Goal: Information Seeking & Learning: Learn about a topic

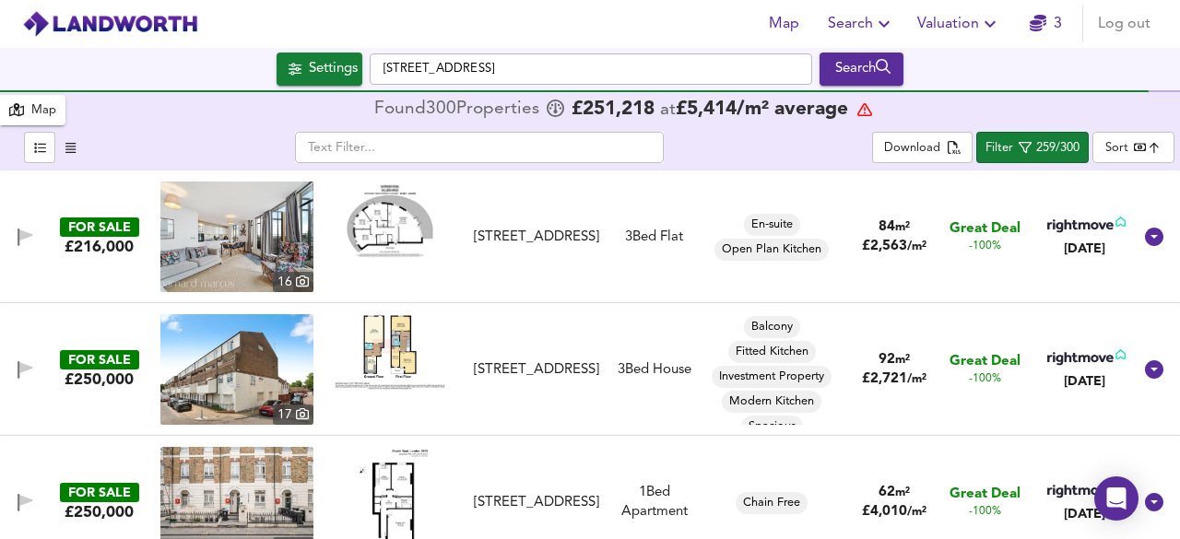
scroll to position [1806, 0]
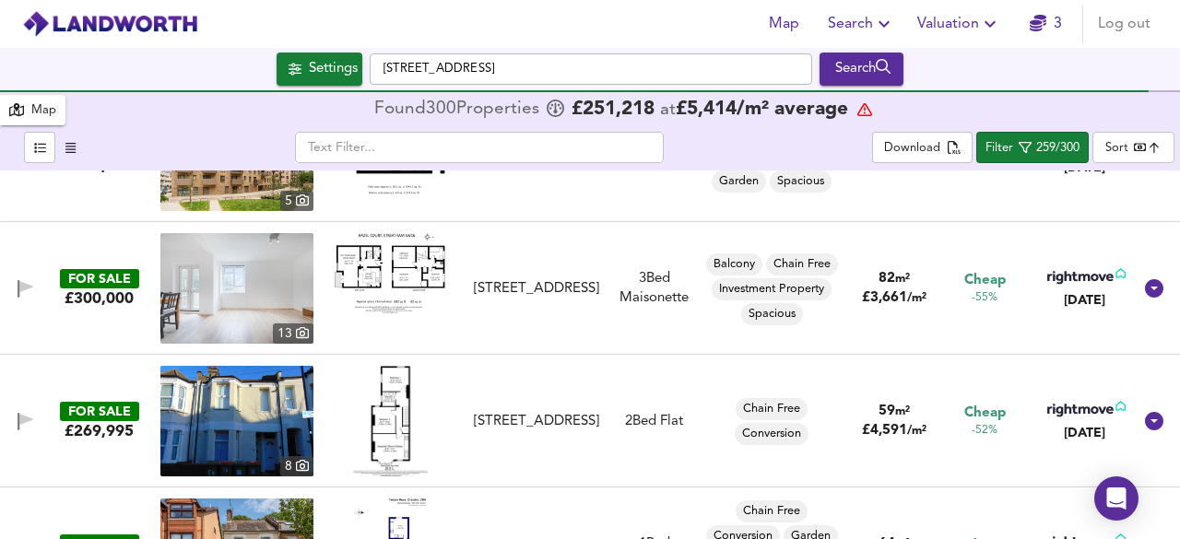
click at [400, 406] on img at bounding box center [391, 421] width 76 height 111
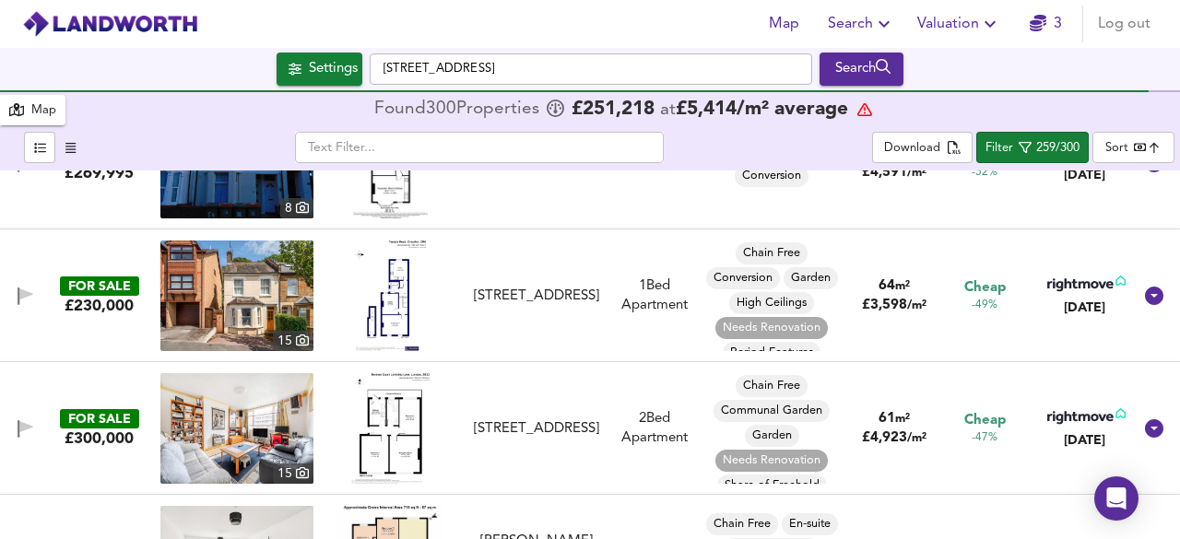
scroll to position [2101, 0]
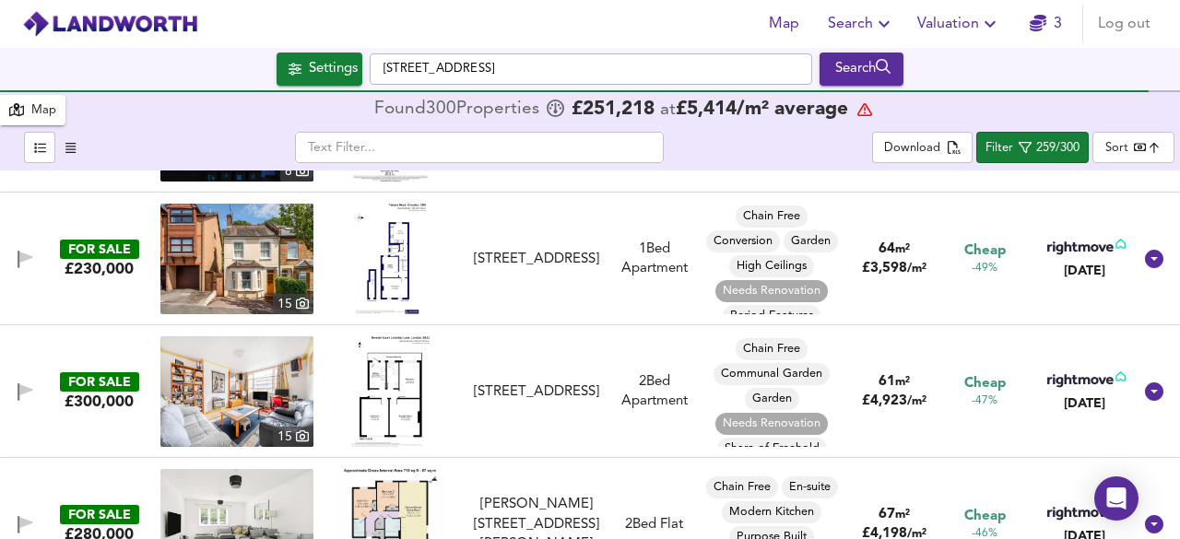
click at [394, 248] on img at bounding box center [390, 259] width 72 height 111
drag, startPoint x: 836, startPoint y: 371, endPoint x: 840, endPoint y: 460, distance: 88.5
click at [835, 383] on div "Chain Free Communal Garden Garden Needs Renovation Share of Freehold Spacious" at bounding box center [771, 391] width 140 height 111
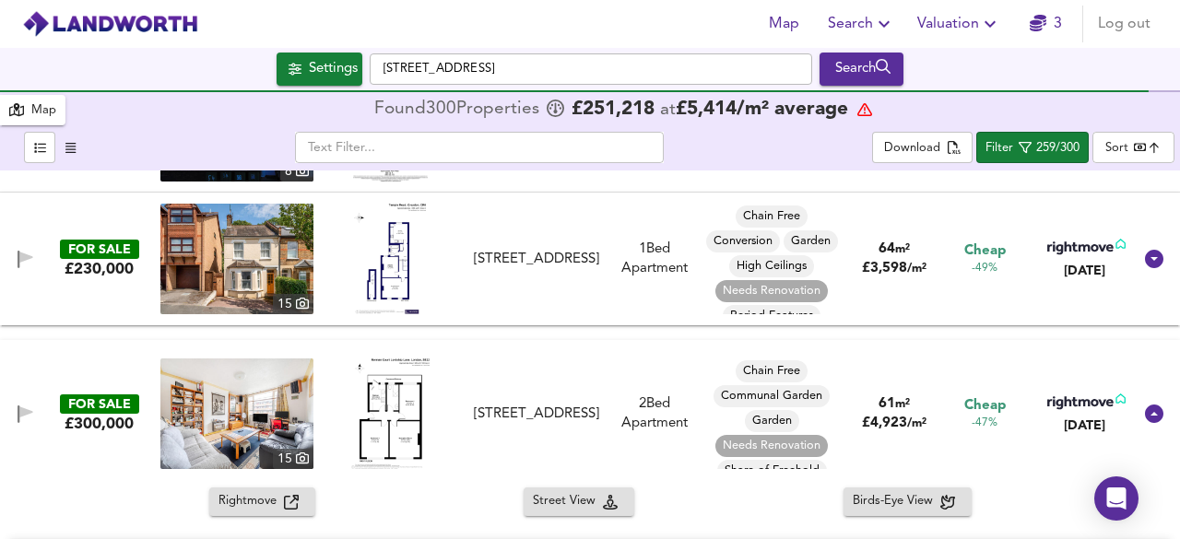
scroll to position [34, 0]
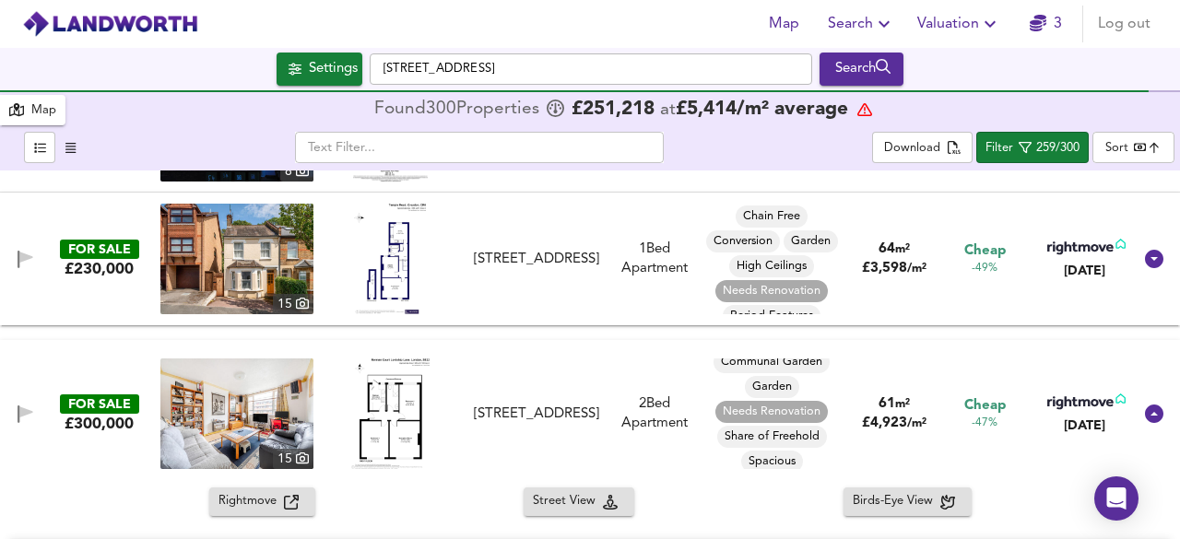
click at [398, 429] on img at bounding box center [390, 413] width 78 height 111
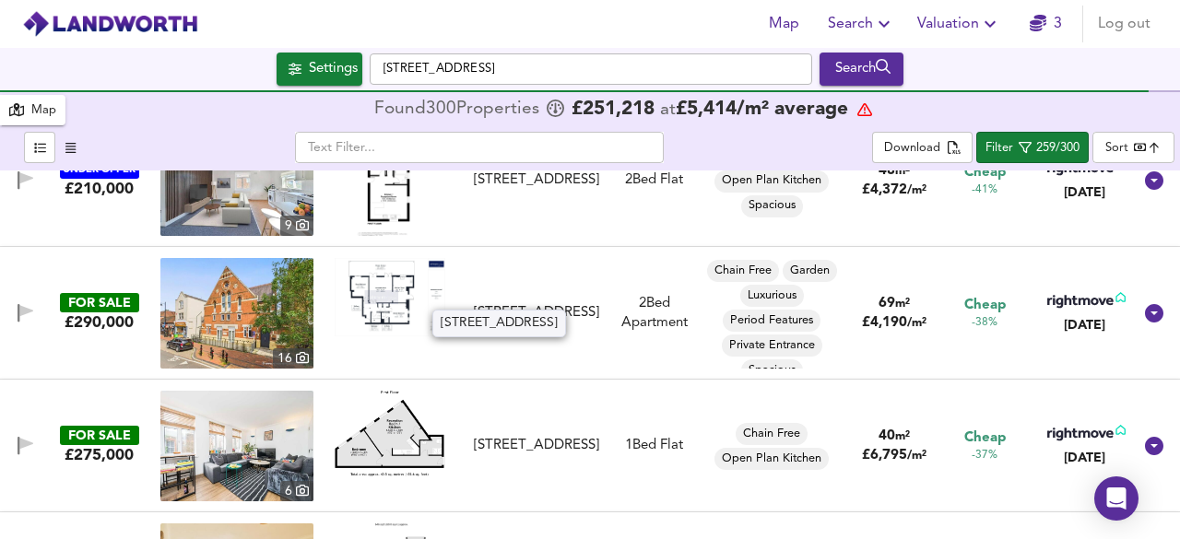
scroll to position [3944, 0]
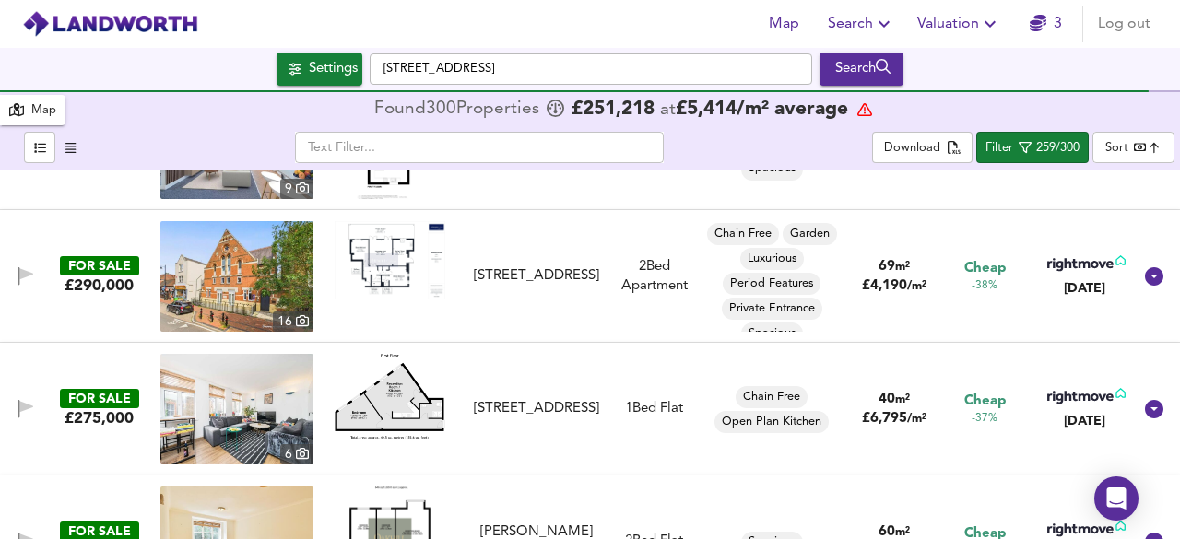
click at [386, 270] on img at bounding box center [390, 260] width 111 height 78
click at [243, 264] on img at bounding box center [236, 276] width 153 height 111
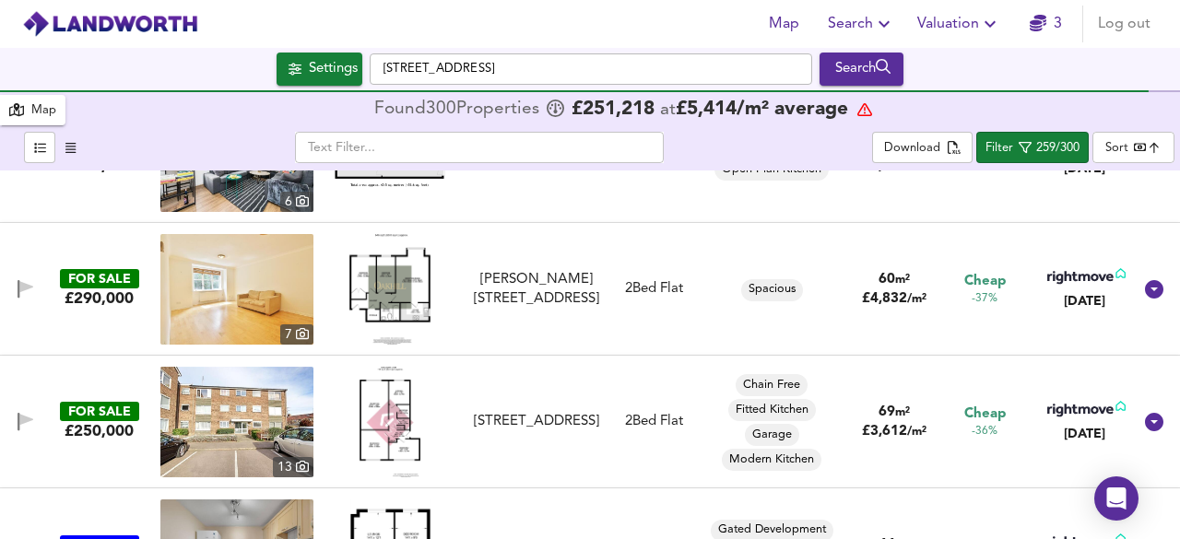
scroll to position [4202, 0]
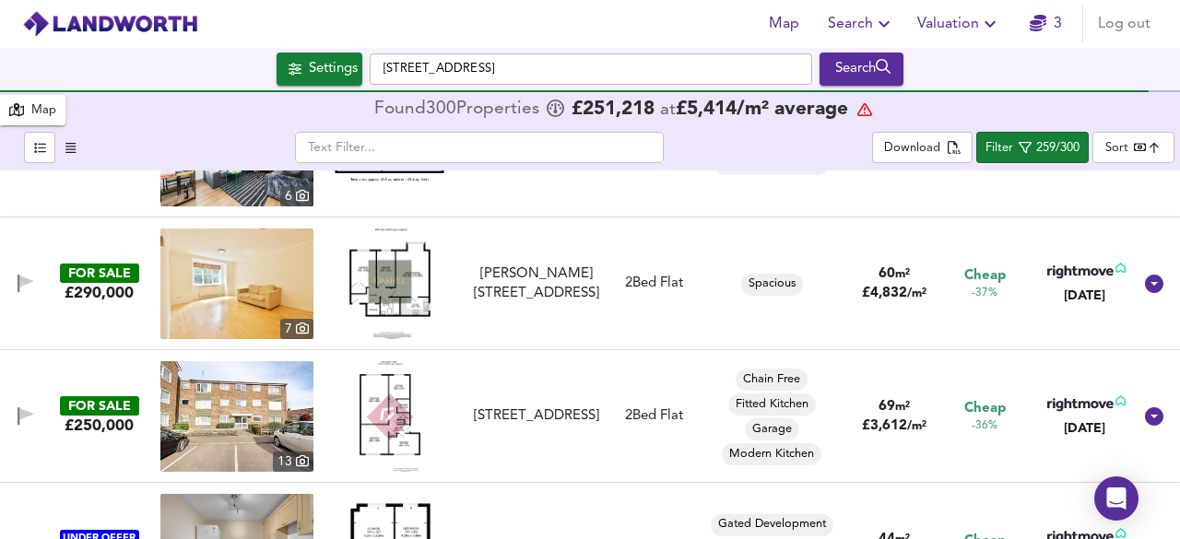
click at [393, 285] on img at bounding box center [389, 284] width 81 height 111
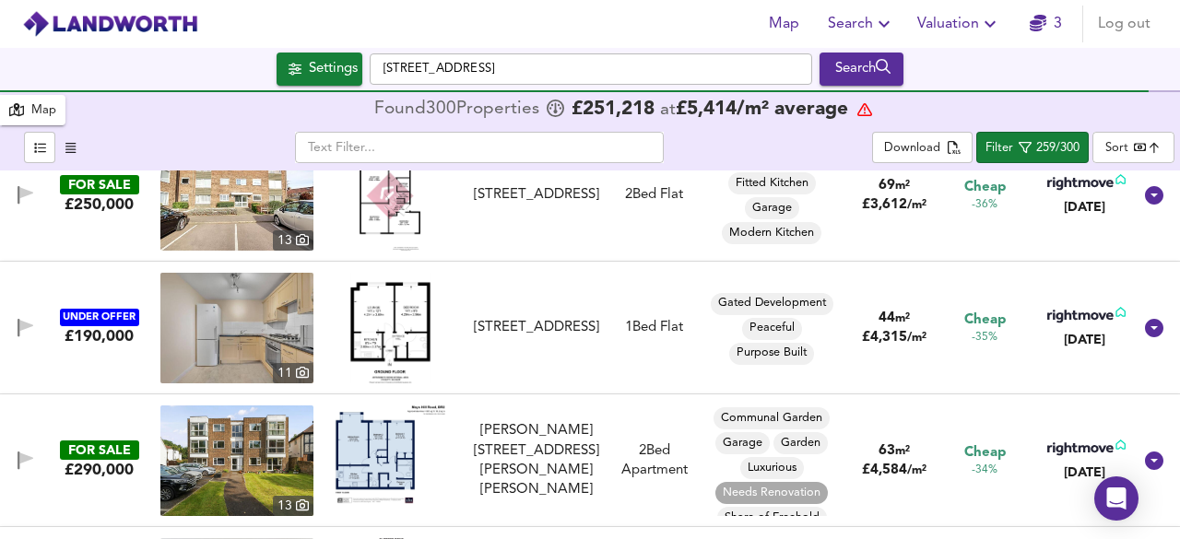
scroll to position [4460, 0]
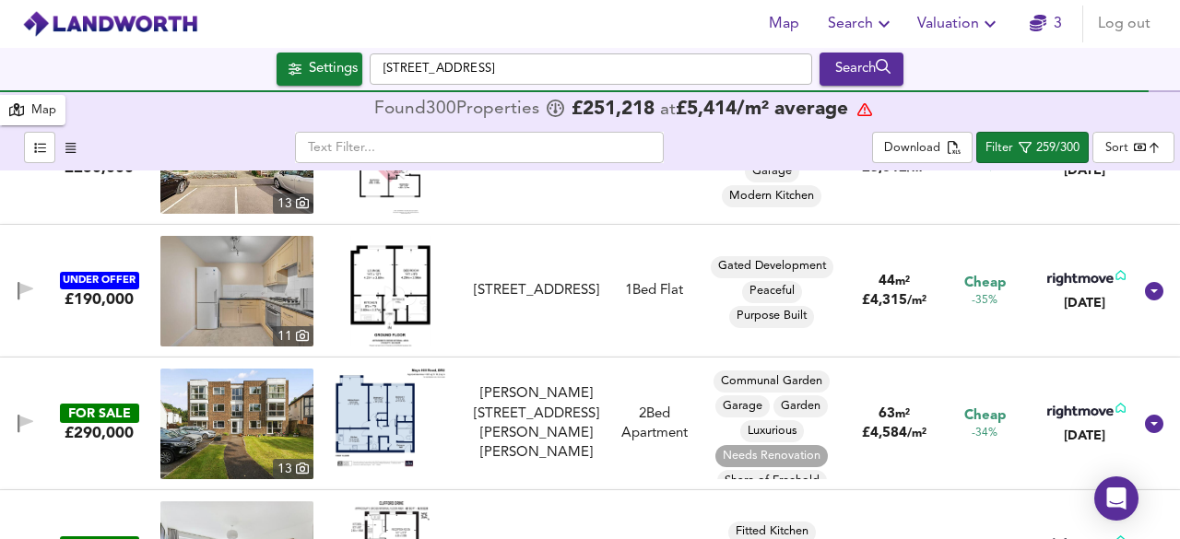
click at [405, 259] on img at bounding box center [390, 291] width 80 height 111
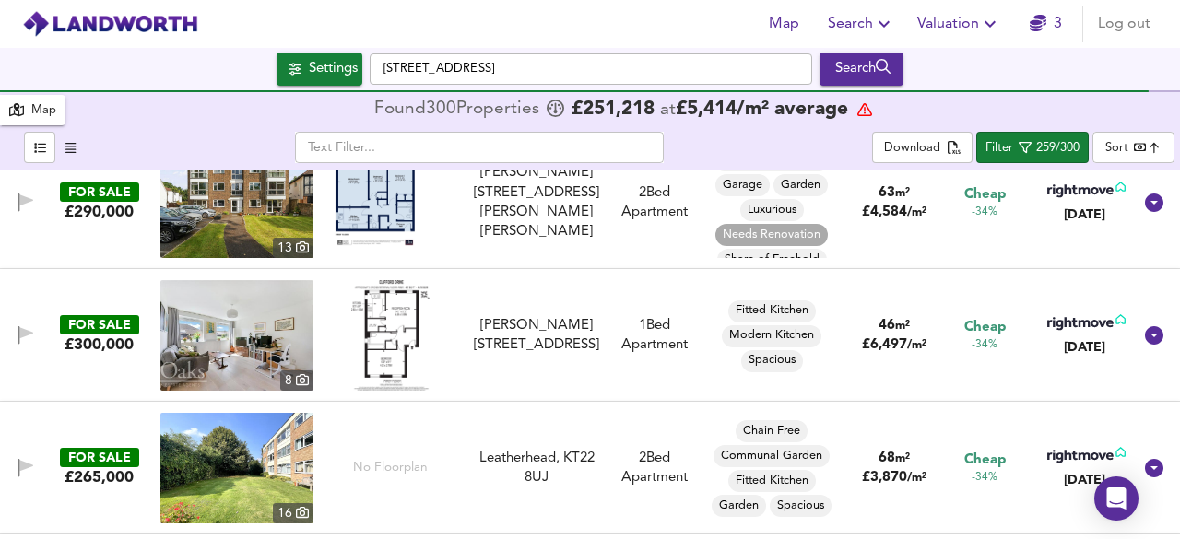
scroll to position [4718, 0]
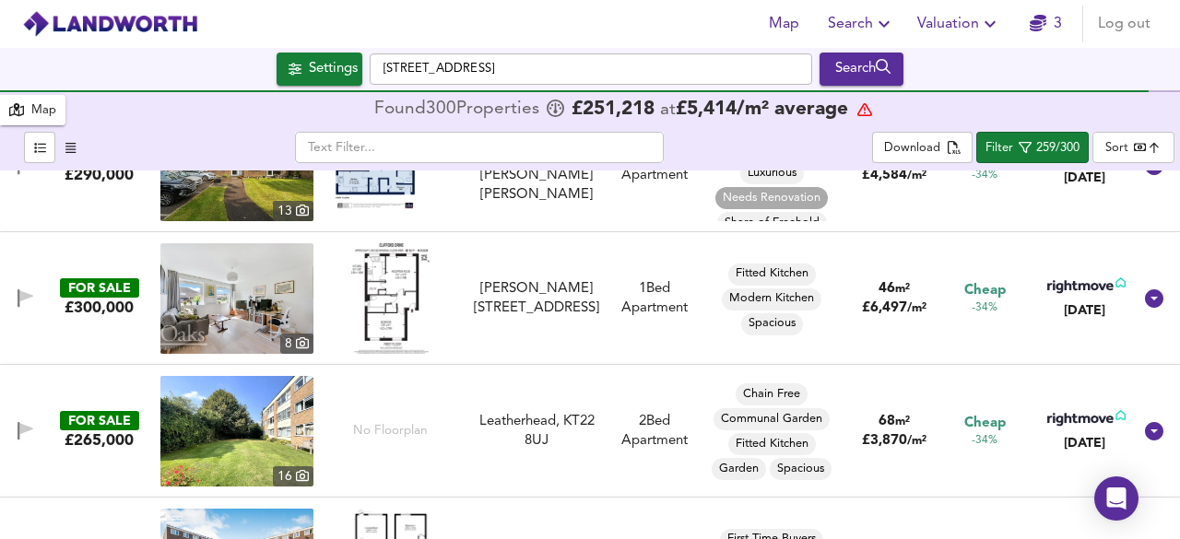
click at [404, 279] on img at bounding box center [390, 298] width 79 height 111
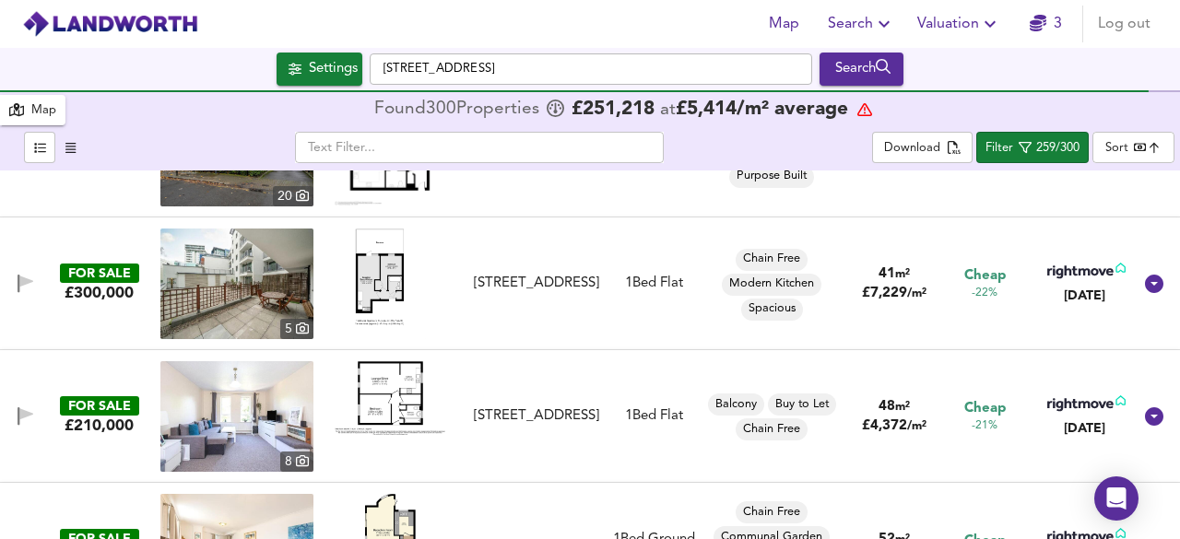
scroll to position [6229, 0]
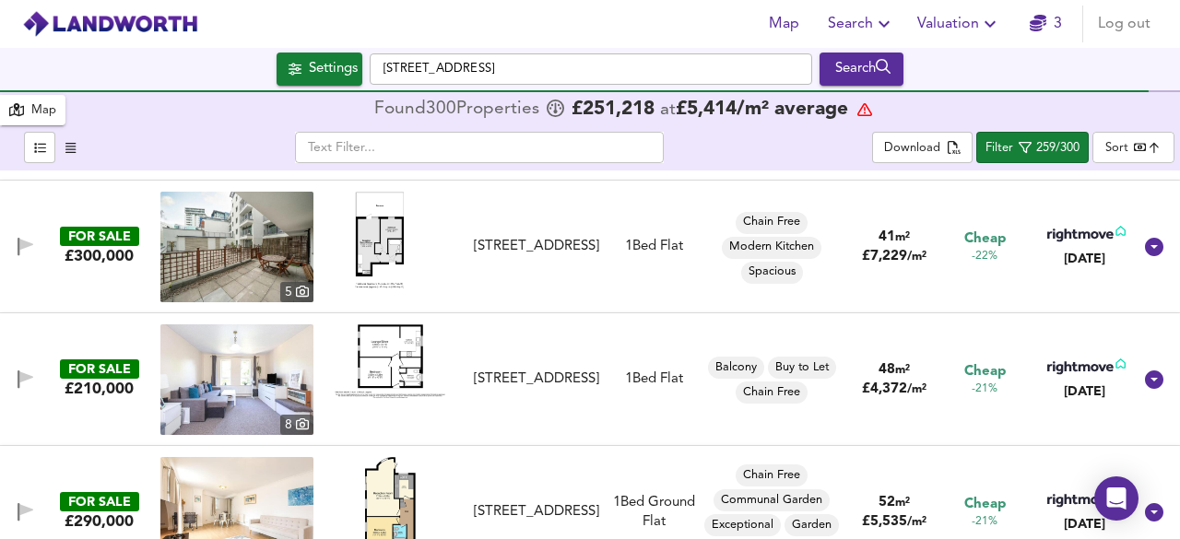
click at [348, 264] on div at bounding box center [389, 247] width 153 height 111
click at [375, 240] on img at bounding box center [390, 247] width 70 height 111
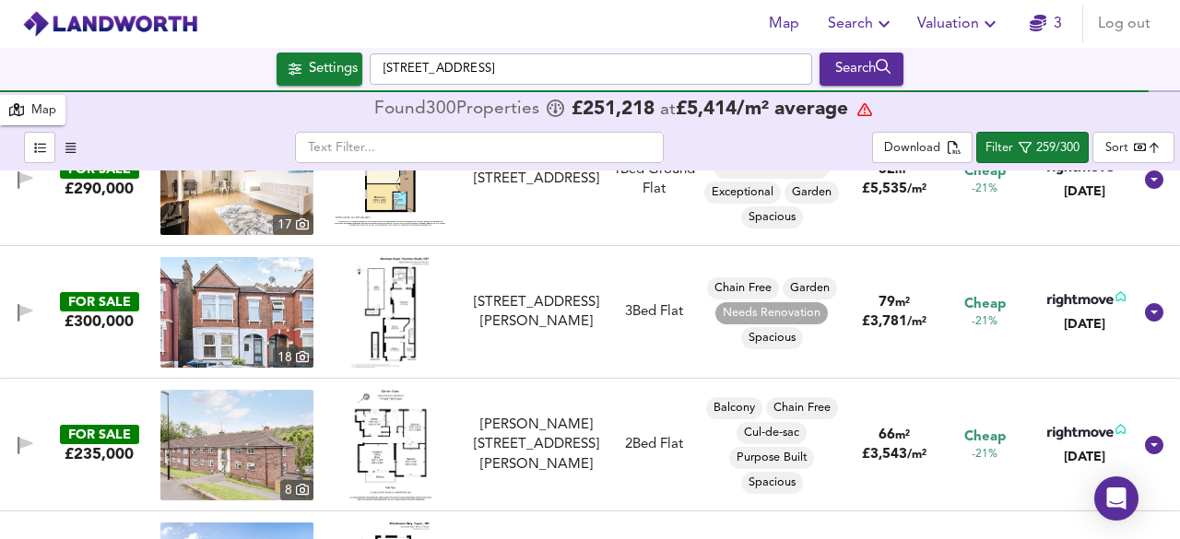
scroll to position [7004, 0]
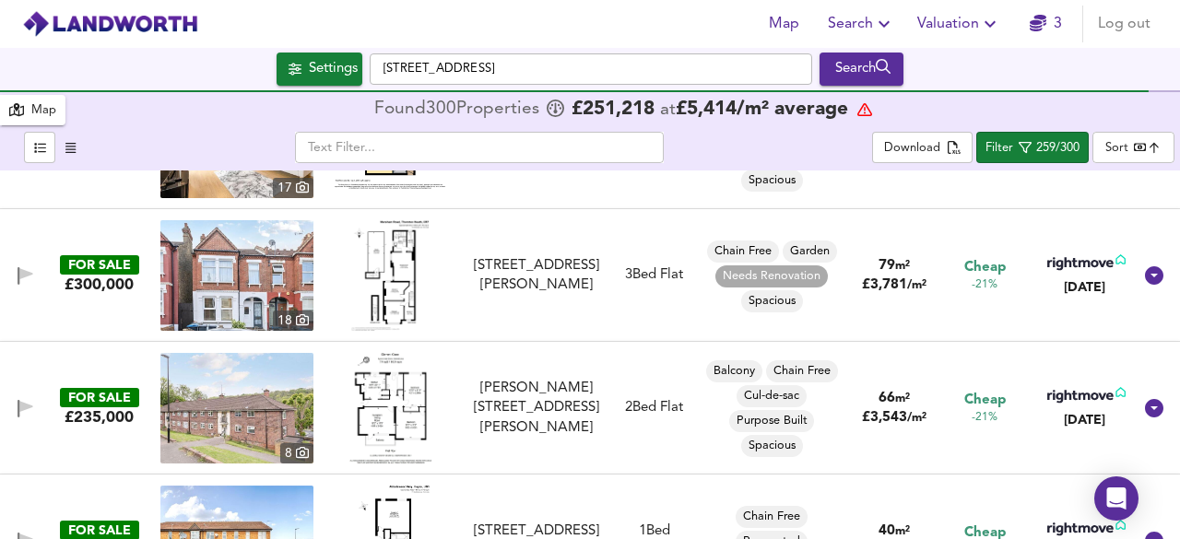
click at [415, 405] on img at bounding box center [390, 408] width 82 height 111
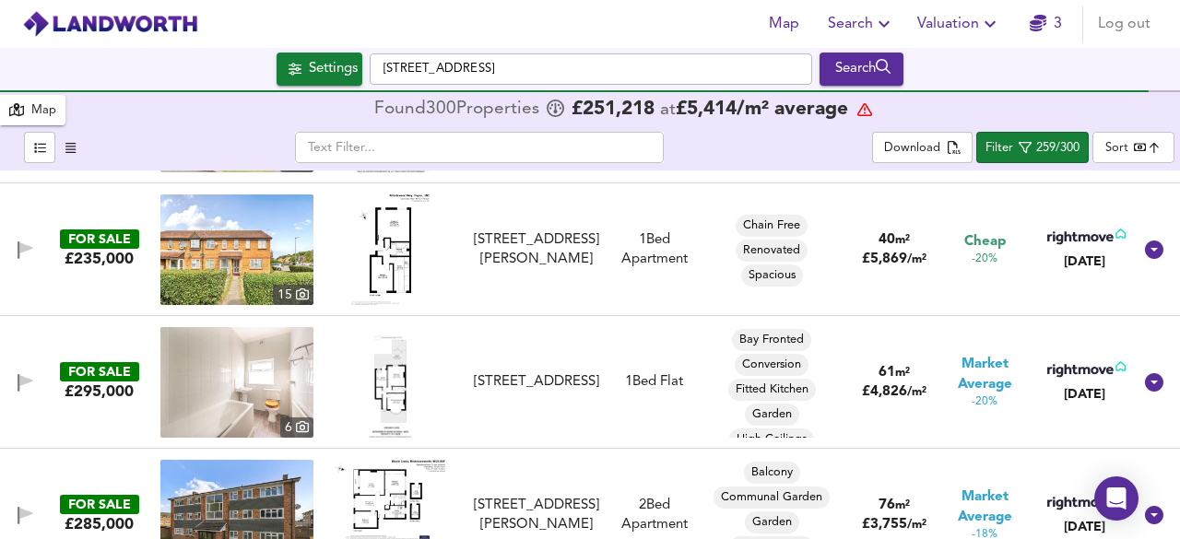
scroll to position [7298, 0]
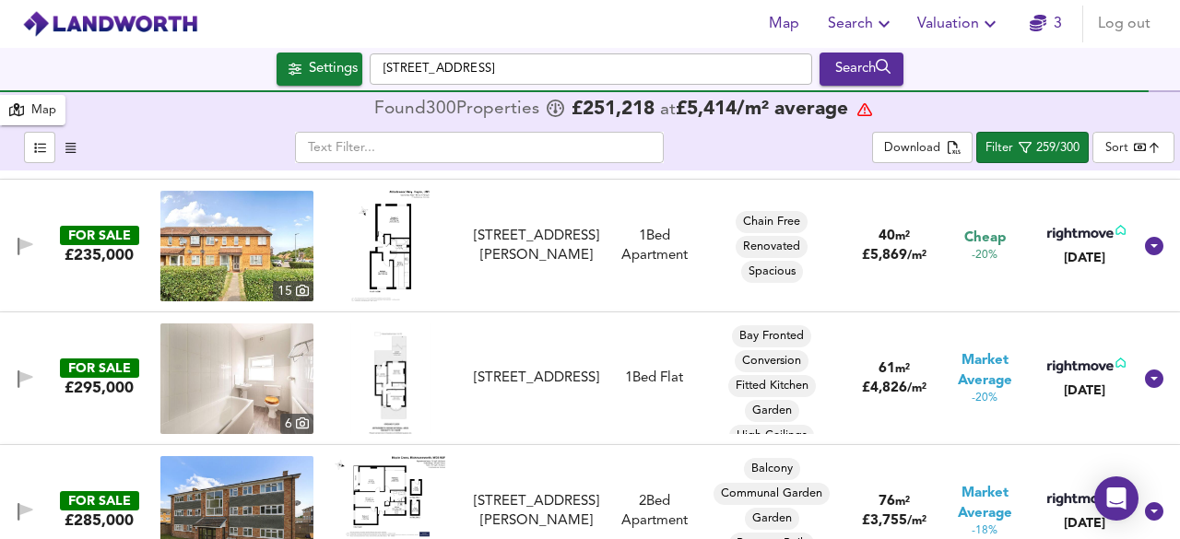
click at [383, 235] on img at bounding box center [390, 246] width 78 height 111
click at [276, 517] on img at bounding box center [236, 511] width 153 height 111
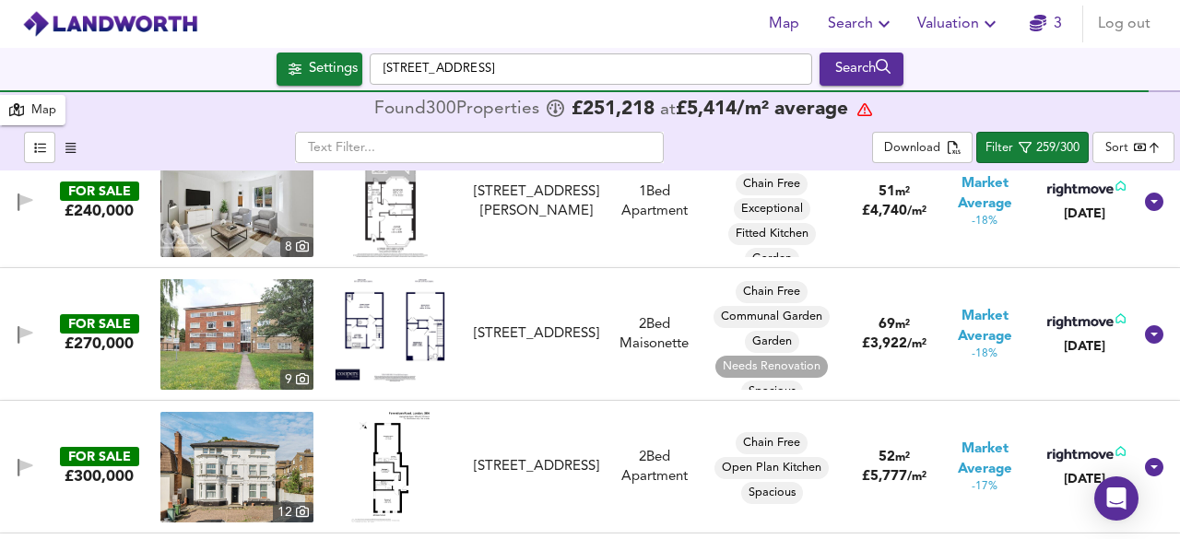
scroll to position [7778, 0]
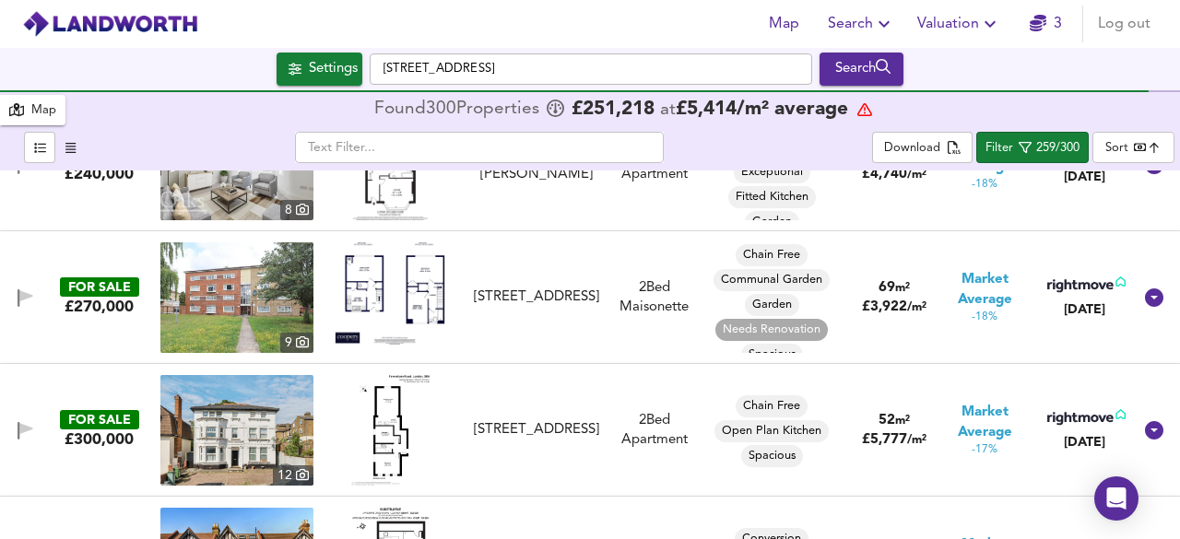
click at [422, 299] on img at bounding box center [390, 293] width 111 height 102
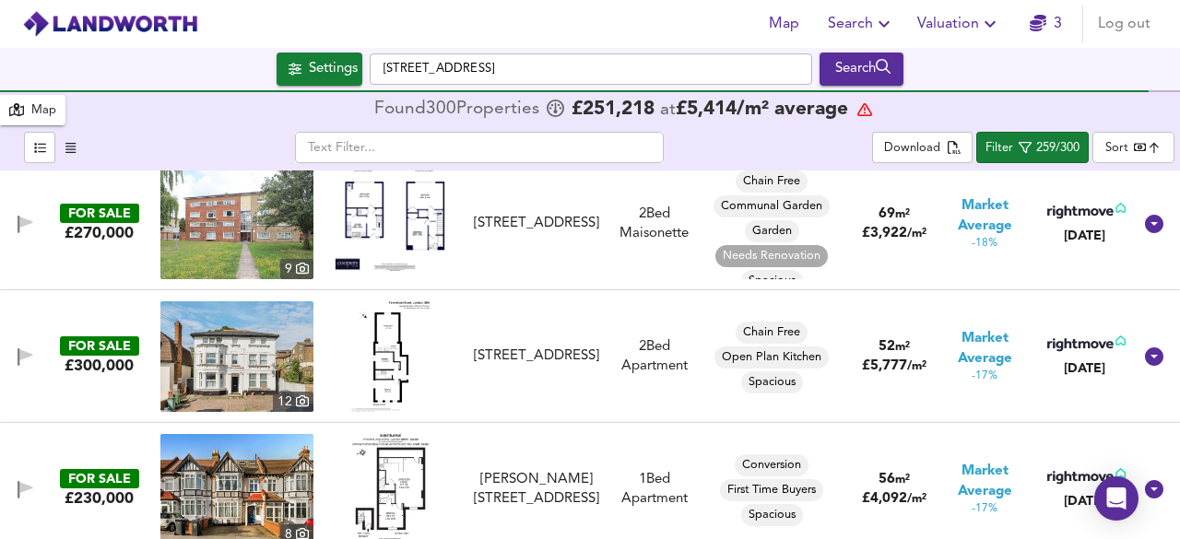
scroll to position [7888, 0]
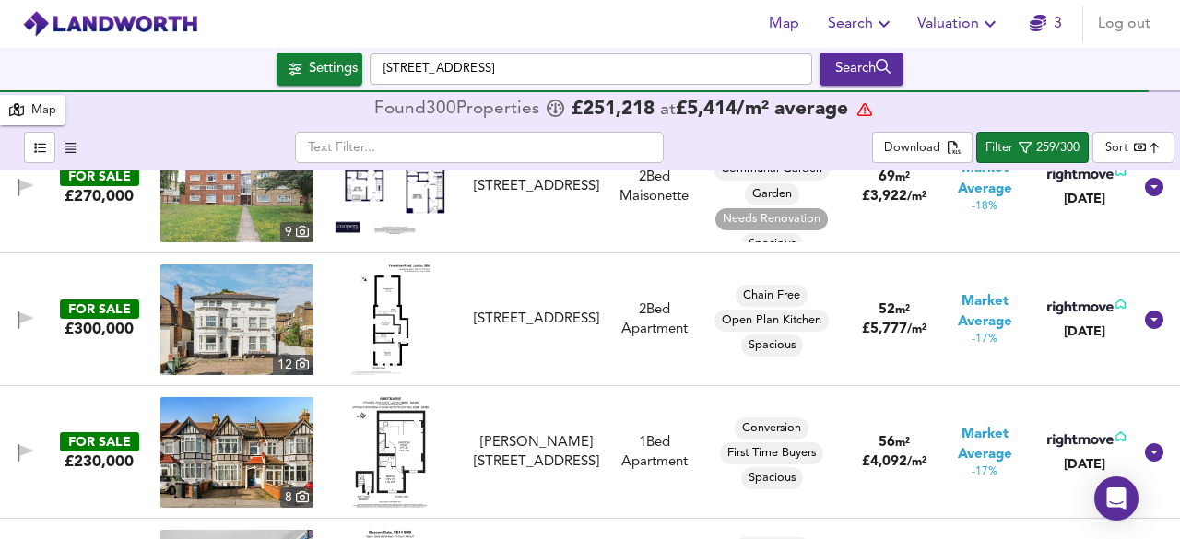
click at [385, 338] on img at bounding box center [390, 319] width 78 height 111
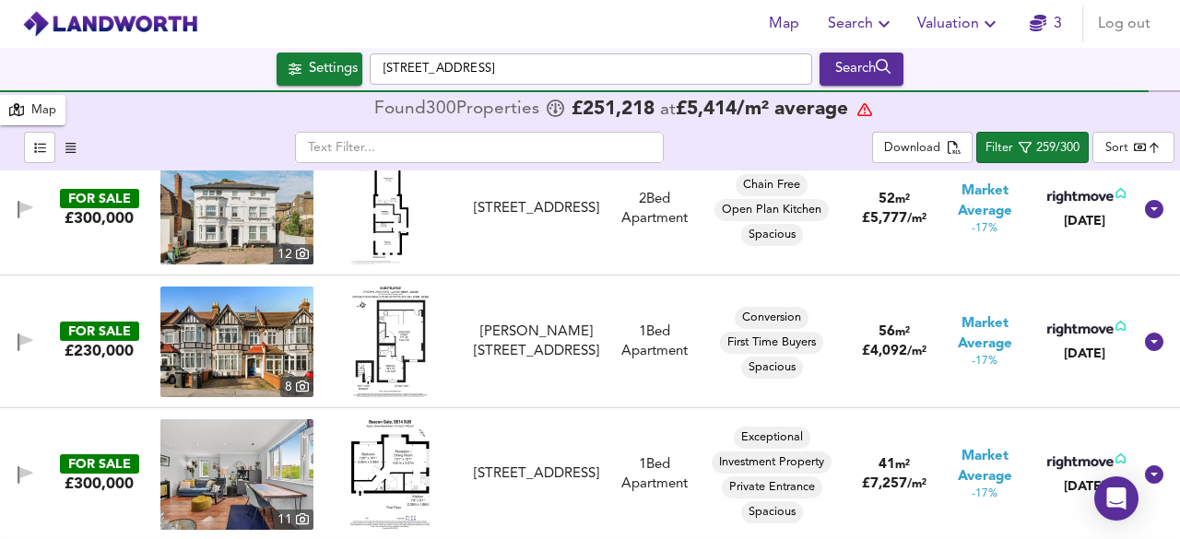
scroll to position [8036, 0]
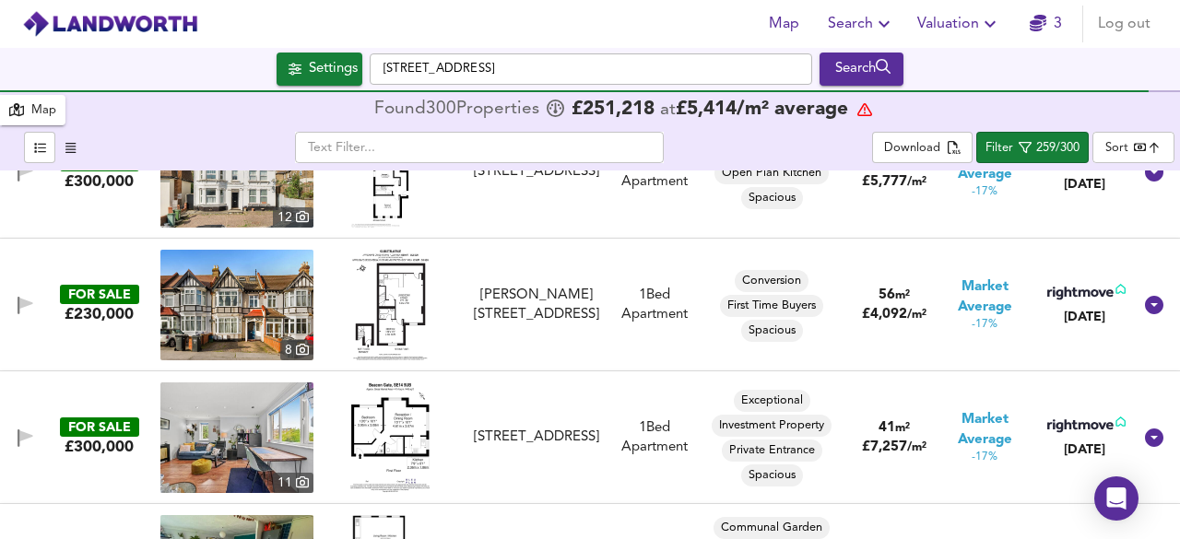
click at [390, 309] on img at bounding box center [390, 305] width 76 height 111
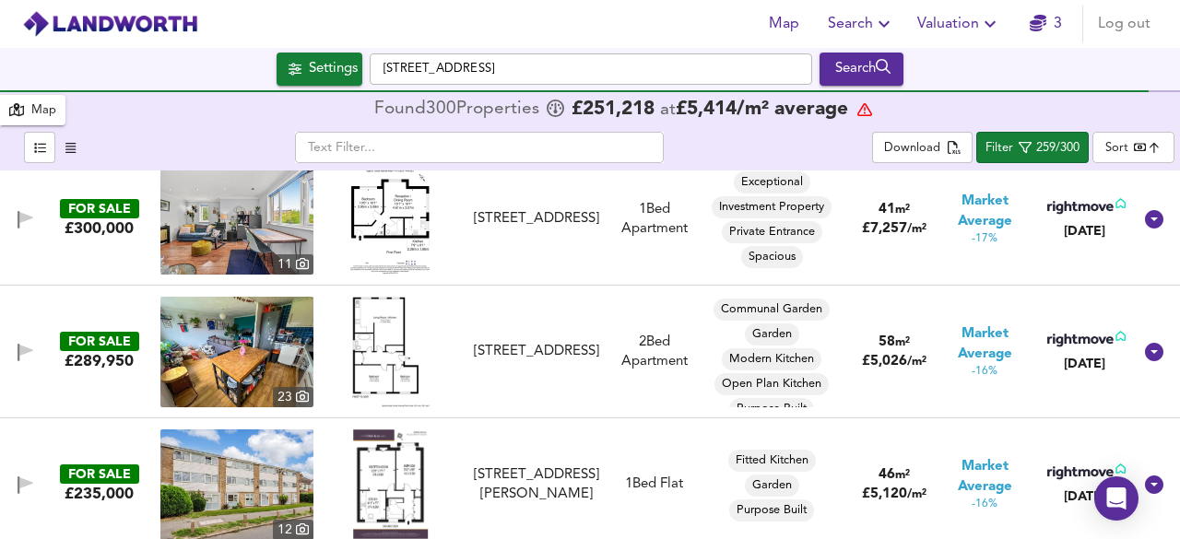
scroll to position [8257, 0]
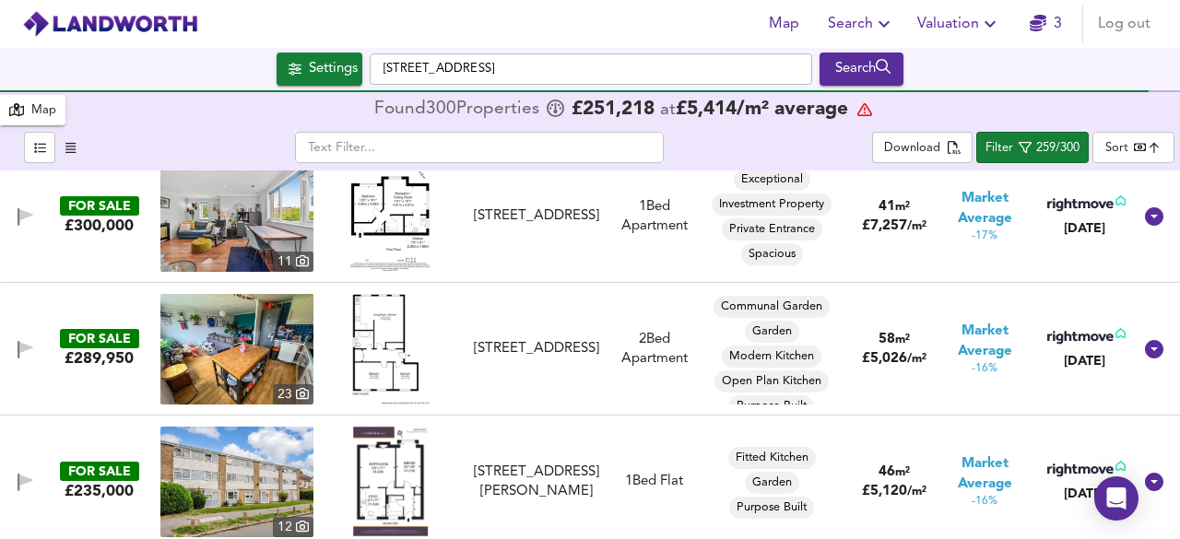
click at [391, 349] on img at bounding box center [390, 349] width 79 height 111
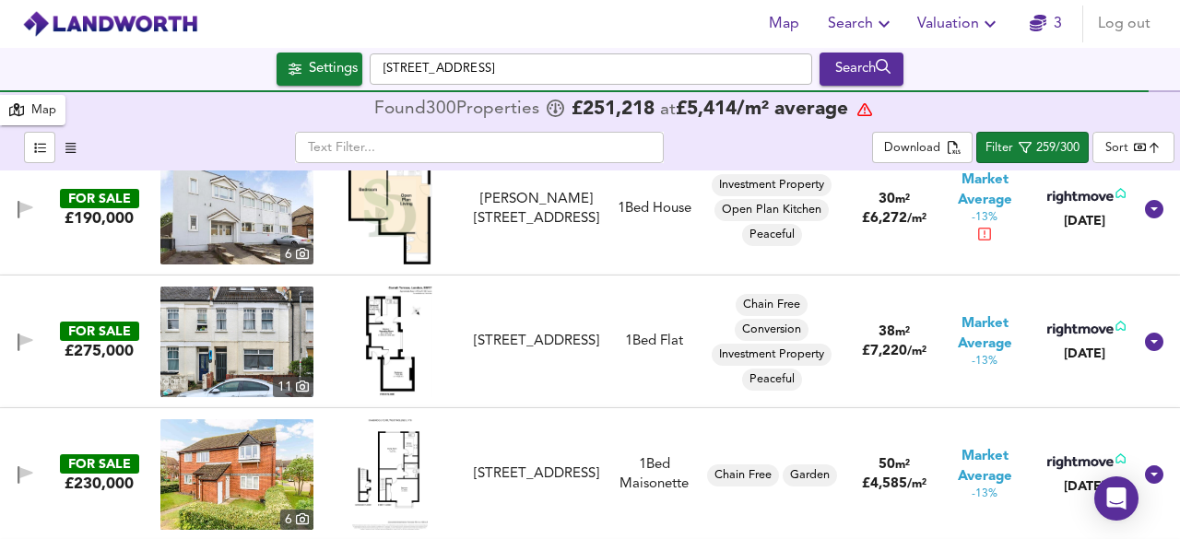
scroll to position [9363, 0]
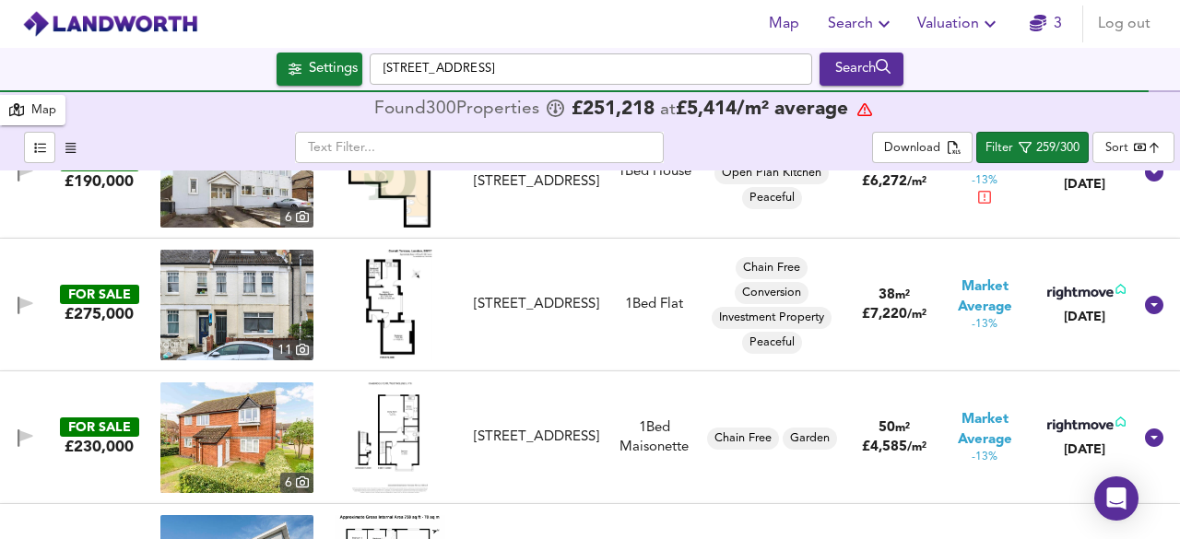
click at [394, 329] on img at bounding box center [390, 305] width 84 height 111
click at [389, 451] on img at bounding box center [390, 437] width 76 height 111
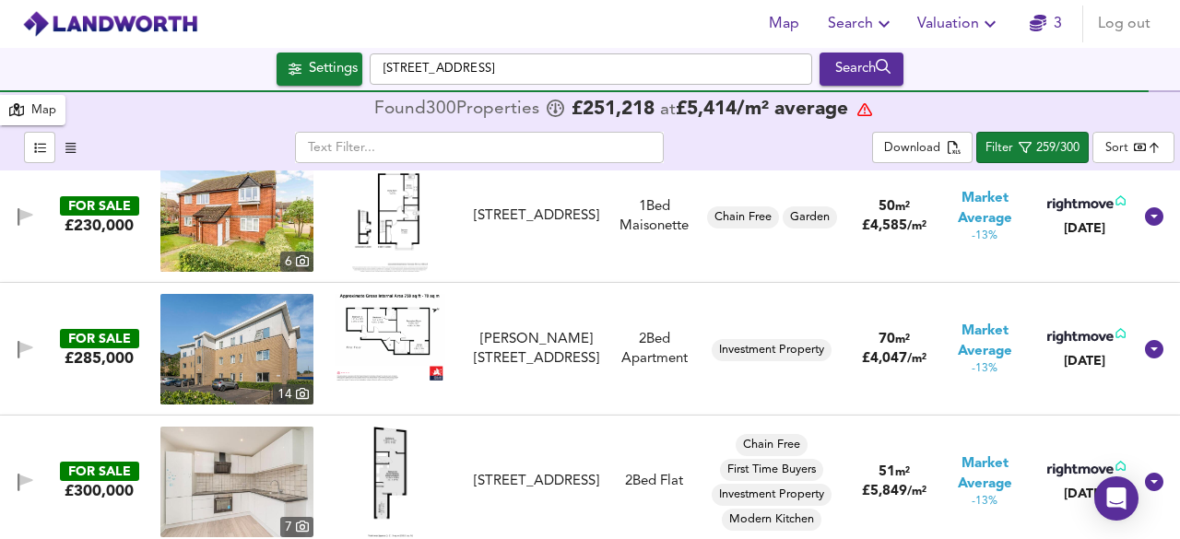
scroll to position [9621, 0]
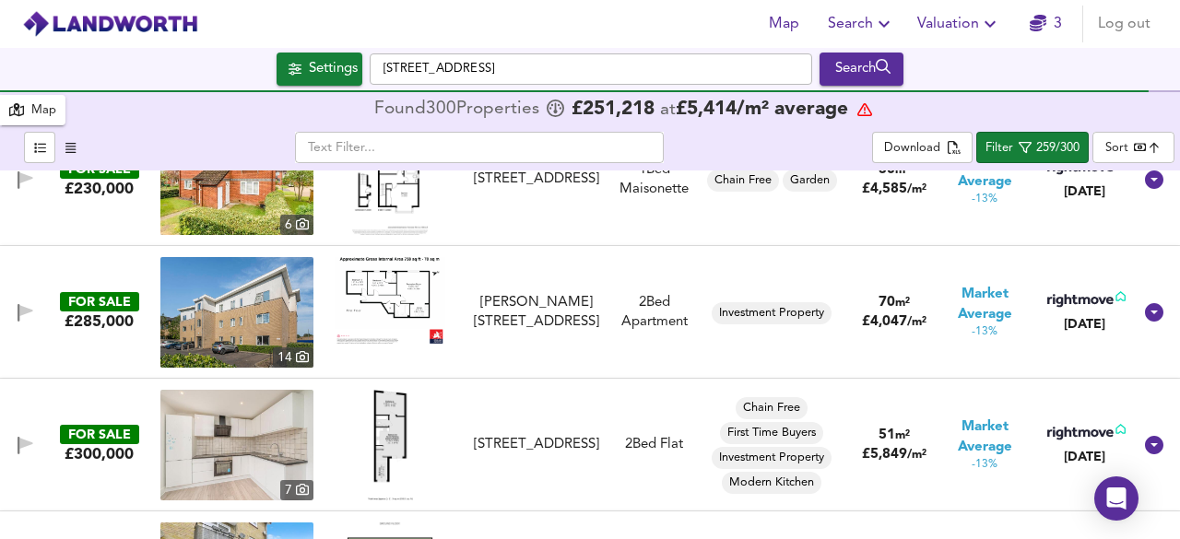
click at [393, 298] on img at bounding box center [390, 300] width 111 height 87
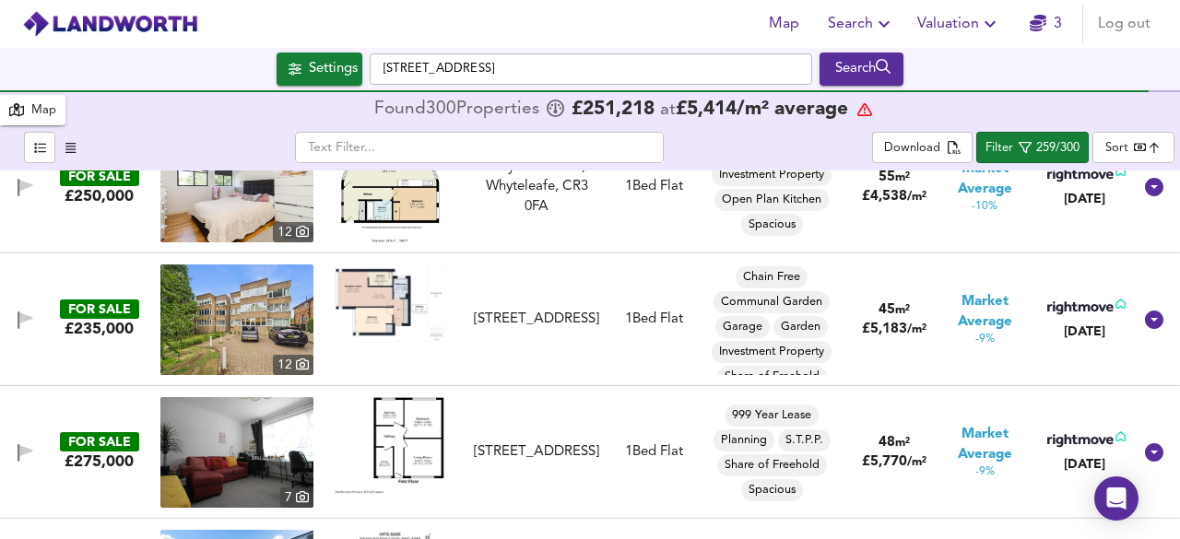
scroll to position [10616, 0]
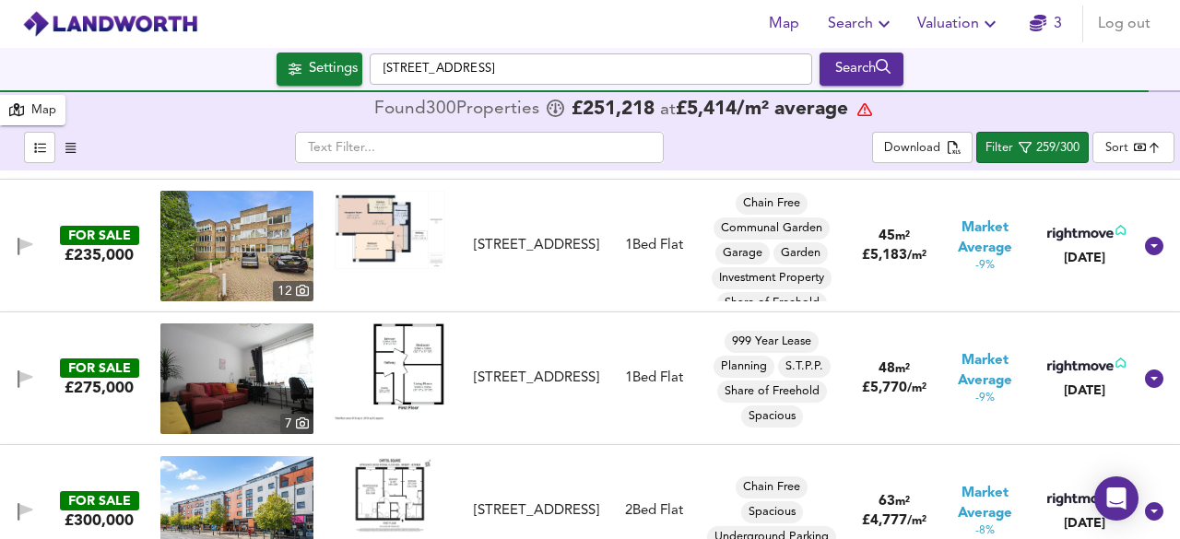
click at [404, 227] on img at bounding box center [390, 230] width 111 height 78
click at [407, 346] on img at bounding box center [390, 371] width 111 height 96
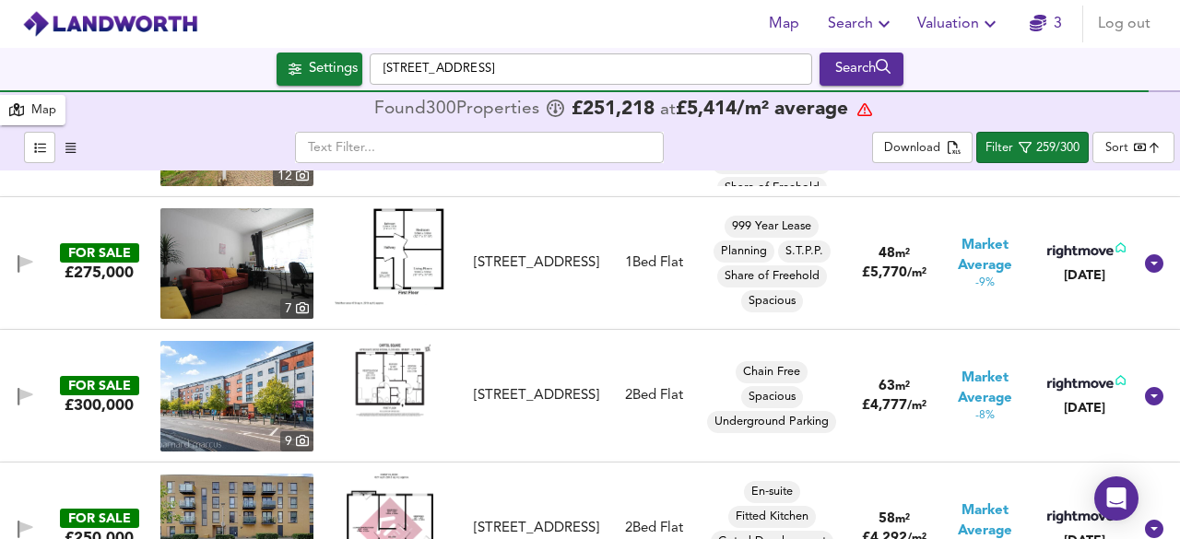
scroll to position [10763, 0]
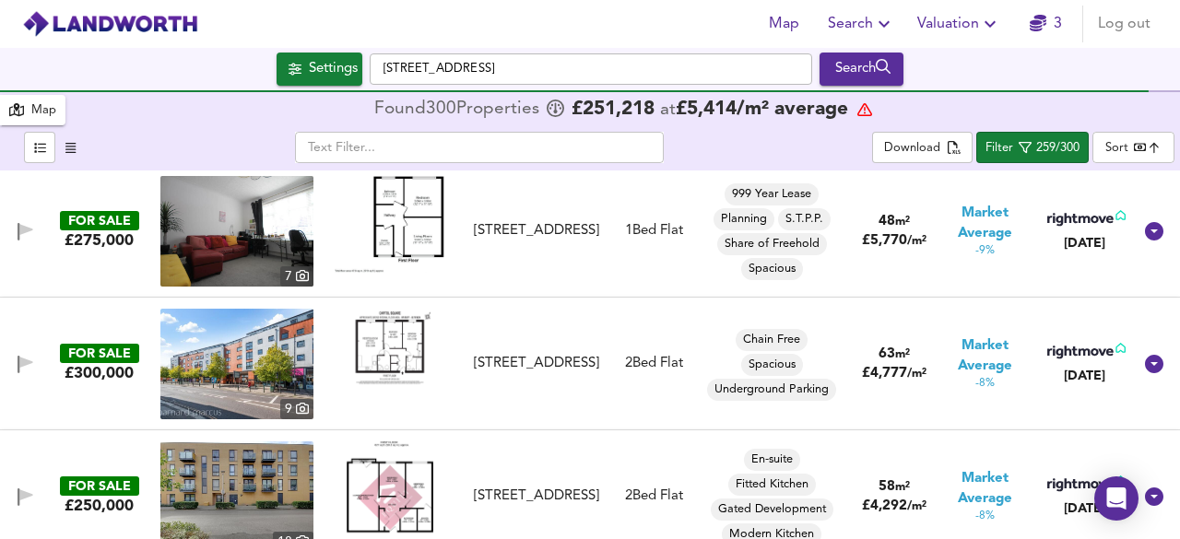
click at [387, 345] on img at bounding box center [390, 348] width 111 height 78
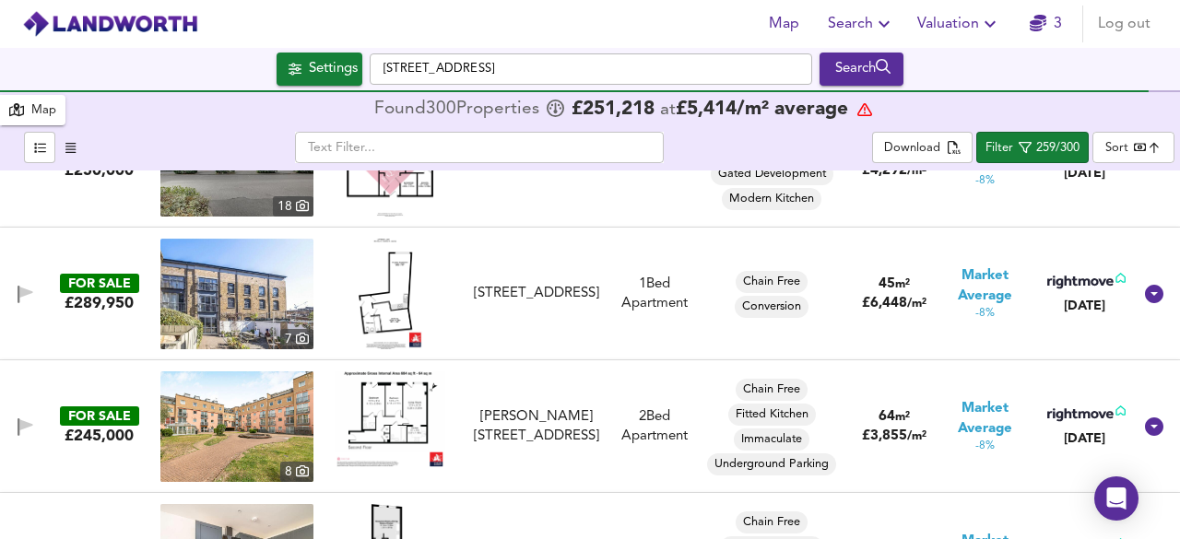
scroll to position [11038, 0]
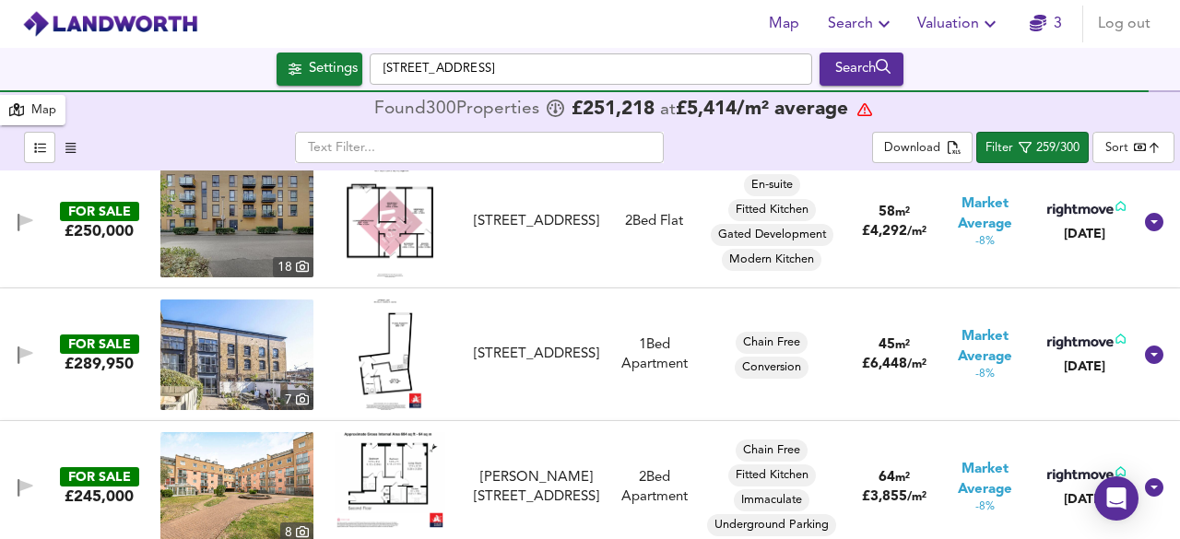
click at [394, 476] on img at bounding box center [390, 480] width 111 height 96
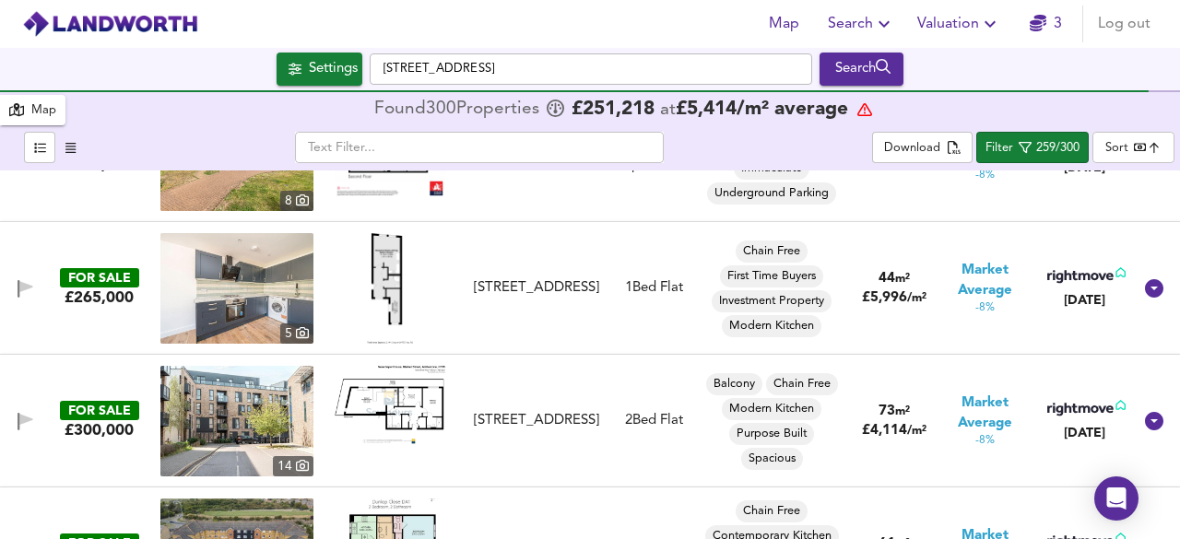
scroll to position [11407, 0]
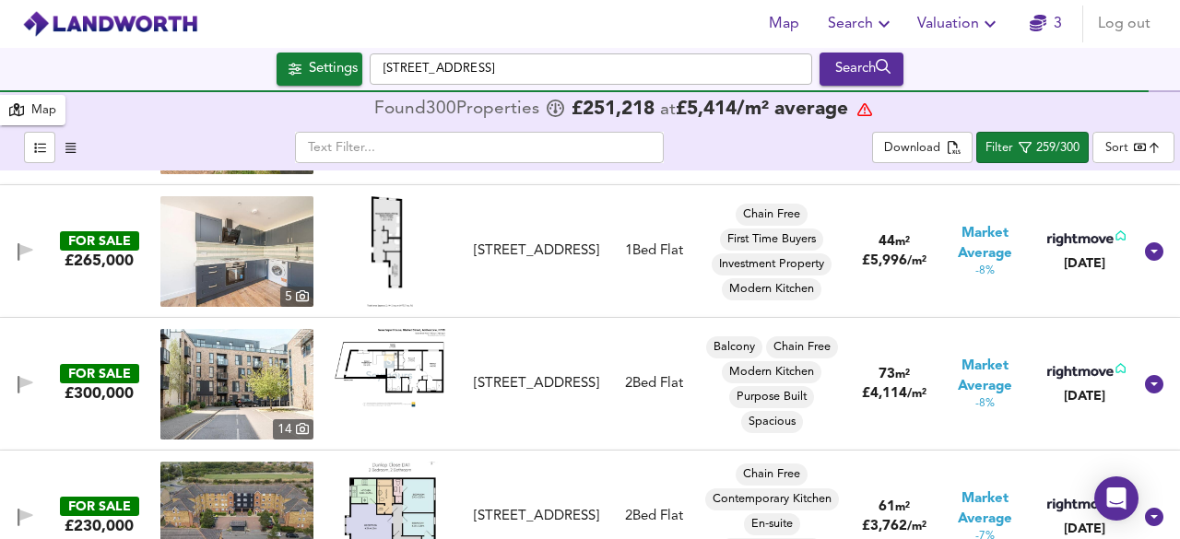
click at [375, 246] on img at bounding box center [390, 251] width 46 height 111
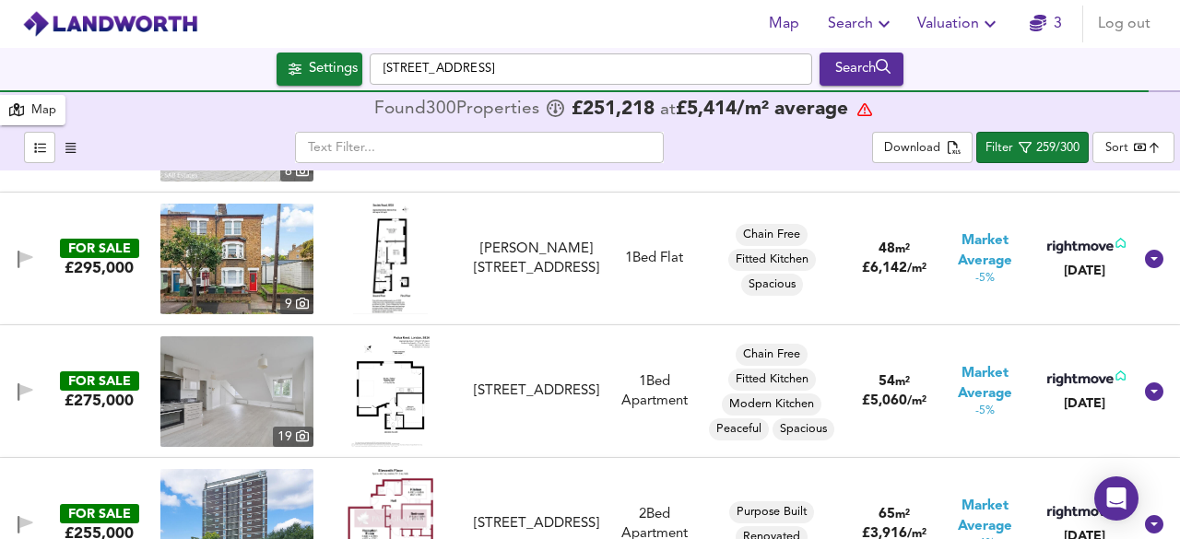
scroll to position [12365, 0]
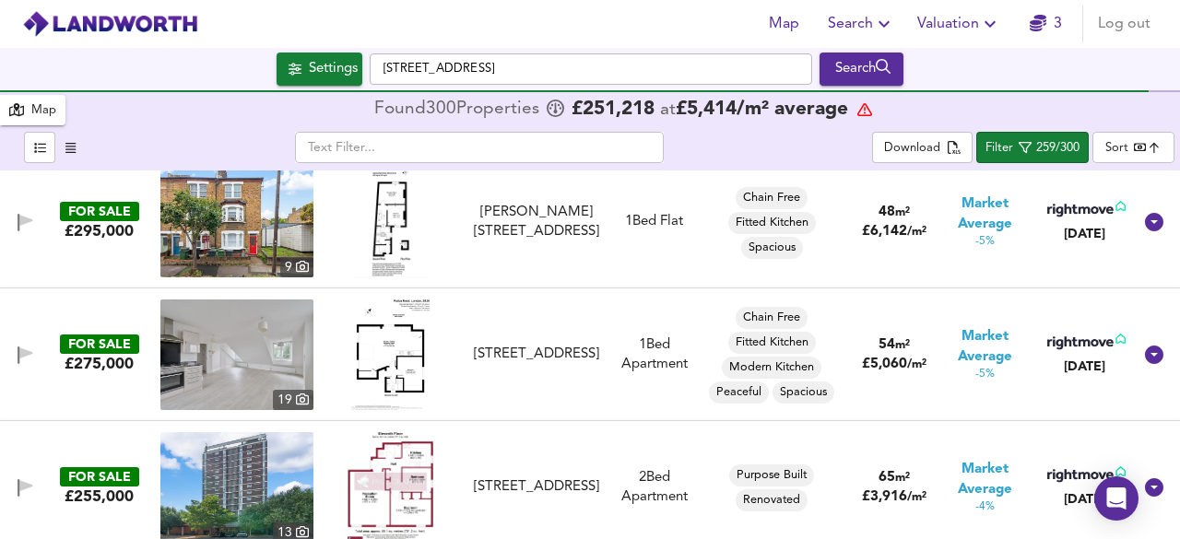
click at [385, 212] on img at bounding box center [390, 222] width 75 height 111
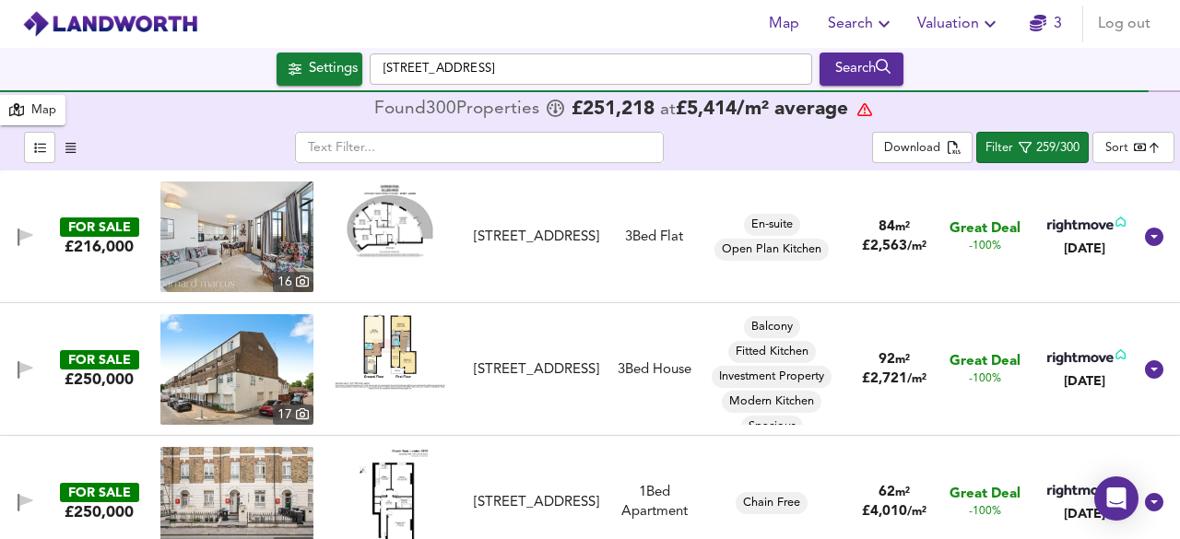
click at [404, 347] on img at bounding box center [390, 352] width 111 height 76
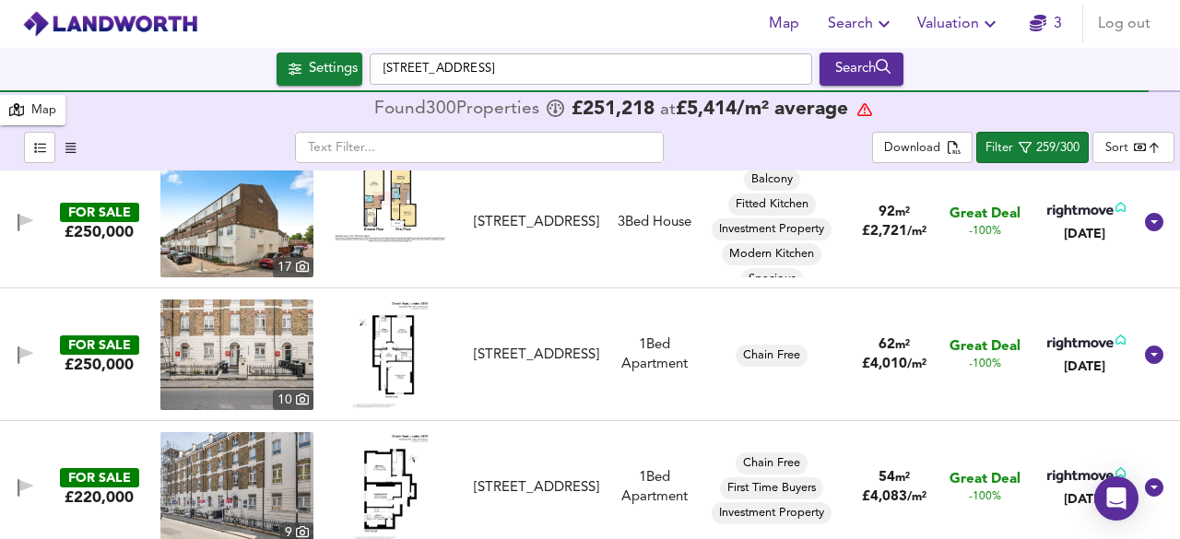
scroll to position [184, 0]
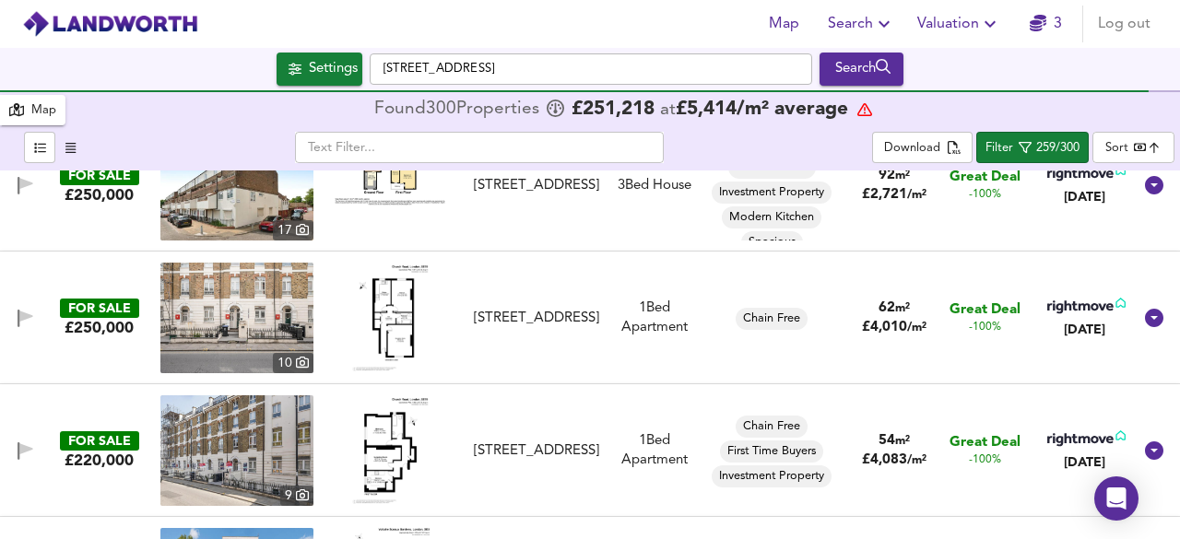
click at [391, 307] on img at bounding box center [390, 318] width 78 height 111
click at [382, 444] on img at bounding box center [390, 450] width 78 height 111
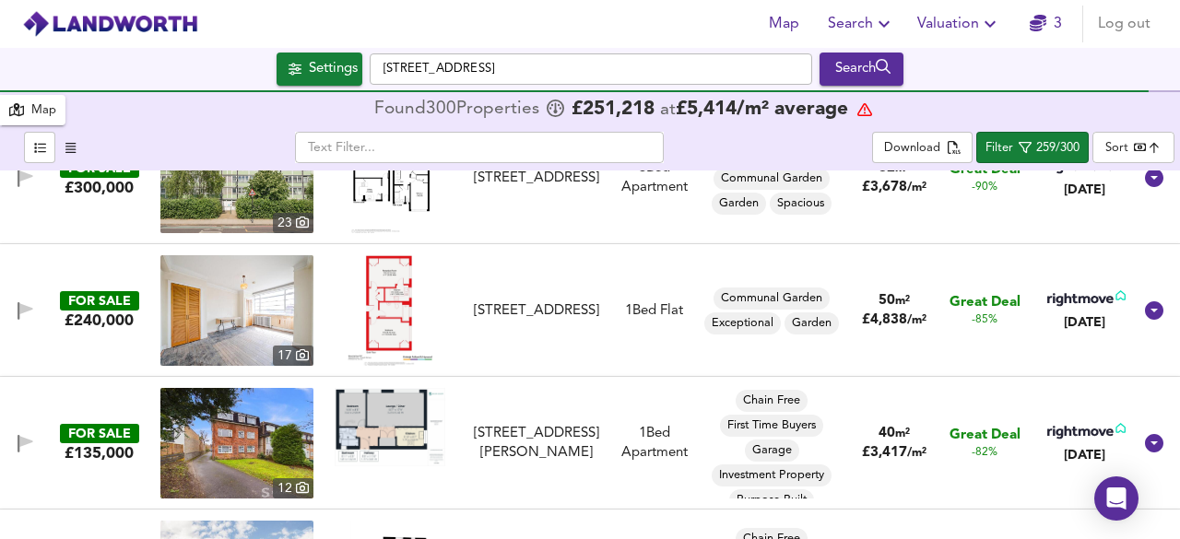
scroll to position [627, 0]
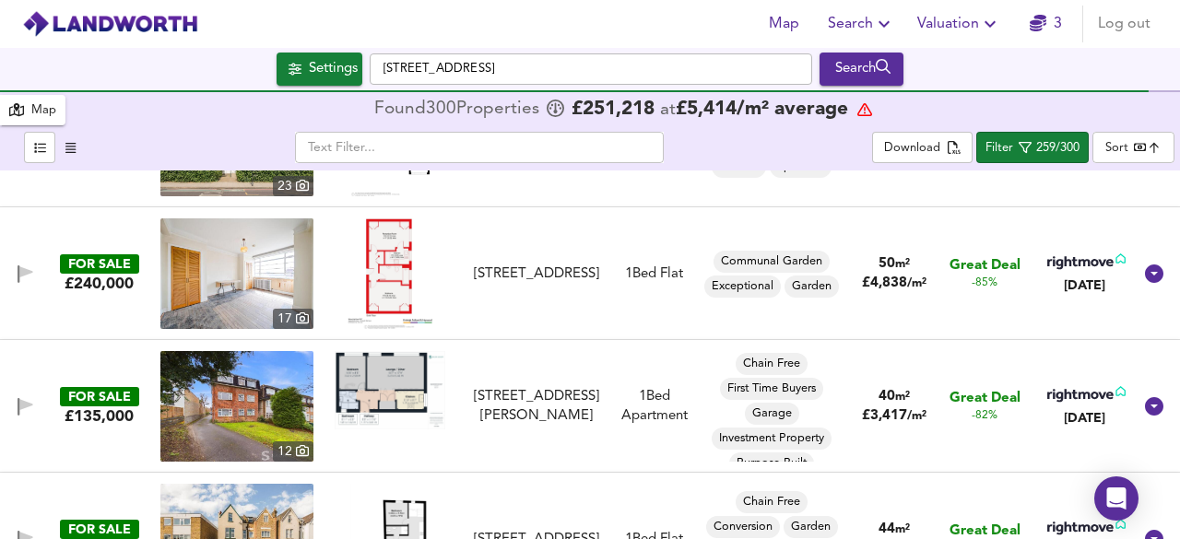
click at [387, 265] on img at bounding box center [389, 273] width 85 height 111
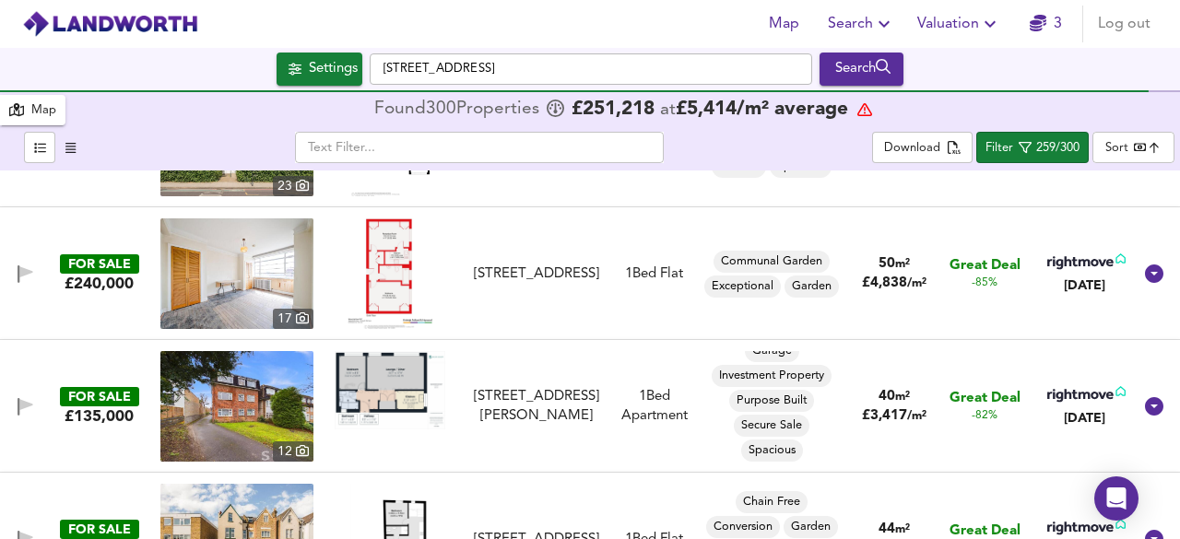
click at [372, 377] on img at bounding box center [390, 390] width 111 height 78
